Goal: Task Accomplishment & Management: Manage account settings

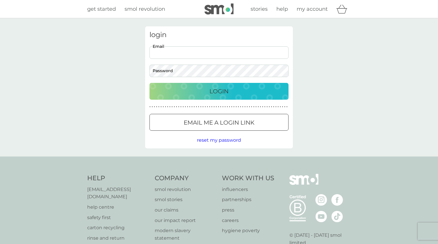
type input "gizaegor@gmail.com"
click at [219, 91] on button "Login" at bounding box center [218, 91] width 139 height 17
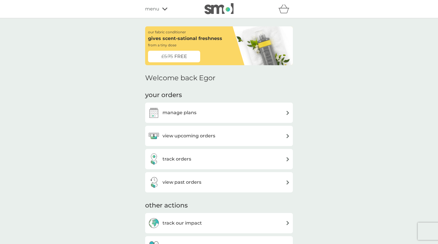
click at [187, 113] on h3 "manage plans" at bounding box center [179, 113] width 34 height 8
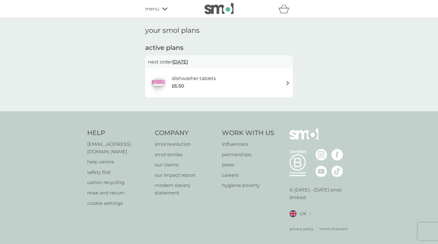
click at [183, 61] on span "[DATE]" at bounding box center [180, 61] width 16 height 11
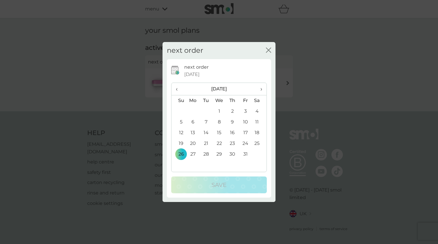
click at [262, 89] on span "›" at bounding box center [259, 89] width 6 height 12
click at [204, 120] on td "6" at bounding box center [206, 122] width 13 height 11
click at [268, 50] on icon "close" at bounding box center [269, 50] width 2 height 5
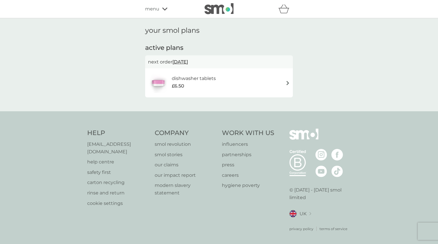
click at [288, 82] on img at bounding box center [288, 83] width 4 height 4
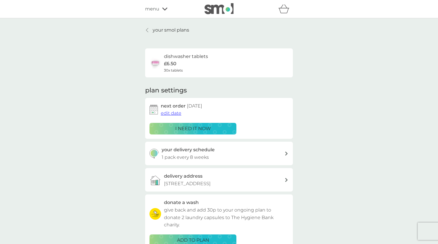
click at [287, 152] on icon at bounding box center [286, 153] width 3 height 4
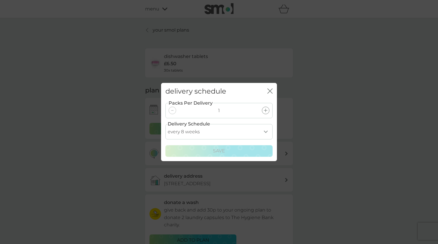
select select "119"
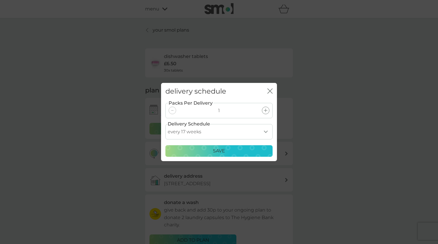
click at [223, 151] on p "Save" at bounding box center [219, 151] width 12 height 8
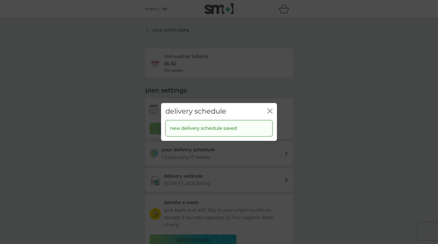
click at [271, 111] on icon "close" at bounding box center [269, 110] width 5 height 5
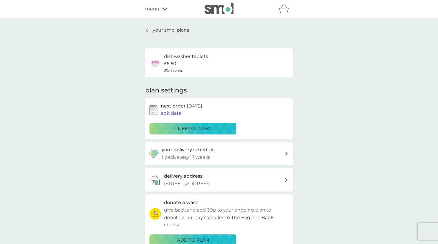
click at [174, 113] on span "edit date" at bounding box center [171, 113] width 21 height 6
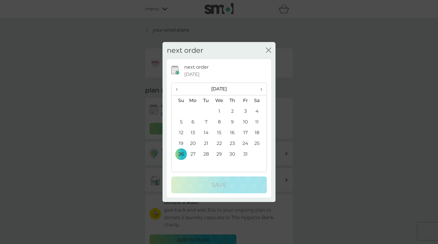
click at [256, 87] on span "›" at bounding box center [259, 89] width 6 height 12
click at [259, 87] on span "›" at bounding box center [259, 89] width 6 height 12
click at [193, 121] on td "5" at bounding box center [192, 122] width 13 height 11
click at [192, 122] on td "5" at bounding box center [192, 122] width 13 height 11
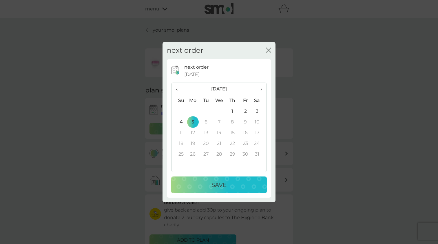
click at [182, 121] on td "4" at bounding box center [178, 122] width 15 height 11
click at [193, 122] on td "5" at bounding box center [192, 122] width 13 height 11
click at [207, 120] on td "6" at bounding box center [206, 122] width 13 height 11
click at [224, 180] on p "Save" at bounding box center [218, 184] width 15 height 9
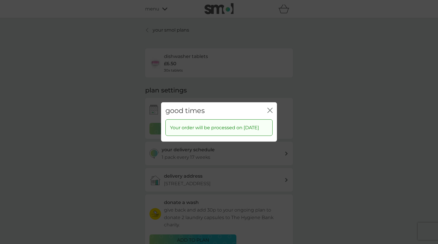
click at [269, 108] on icon "close" at bounding box center [269, 110] width 2 height 5
